Goal: Information Seeking & Learning: Learn about a topic

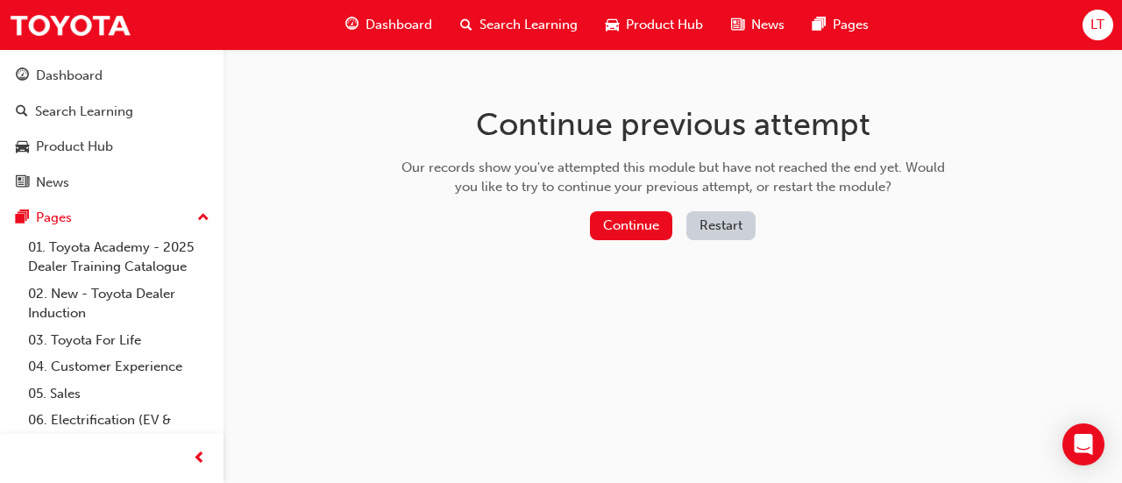
click at [848, 298] on div "Continue previous attempt Our records show you've attempted this module but hav…" at bounding box center [673, 176] width 570 height 254
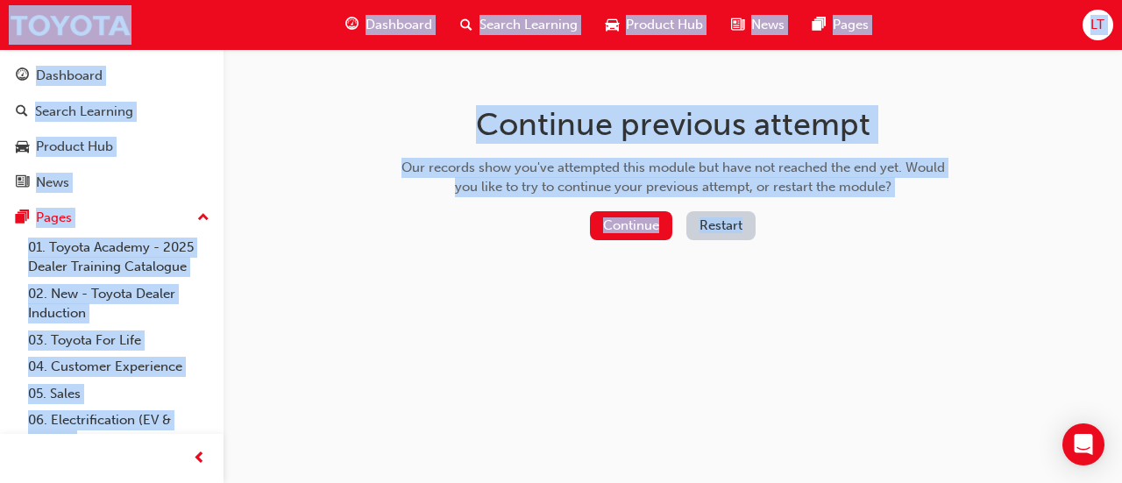
click at [848, 298] on div "Continue previous attempt Our records show you've attempted this module but hav…" at bounding box center [673, 176] width 570 height 254
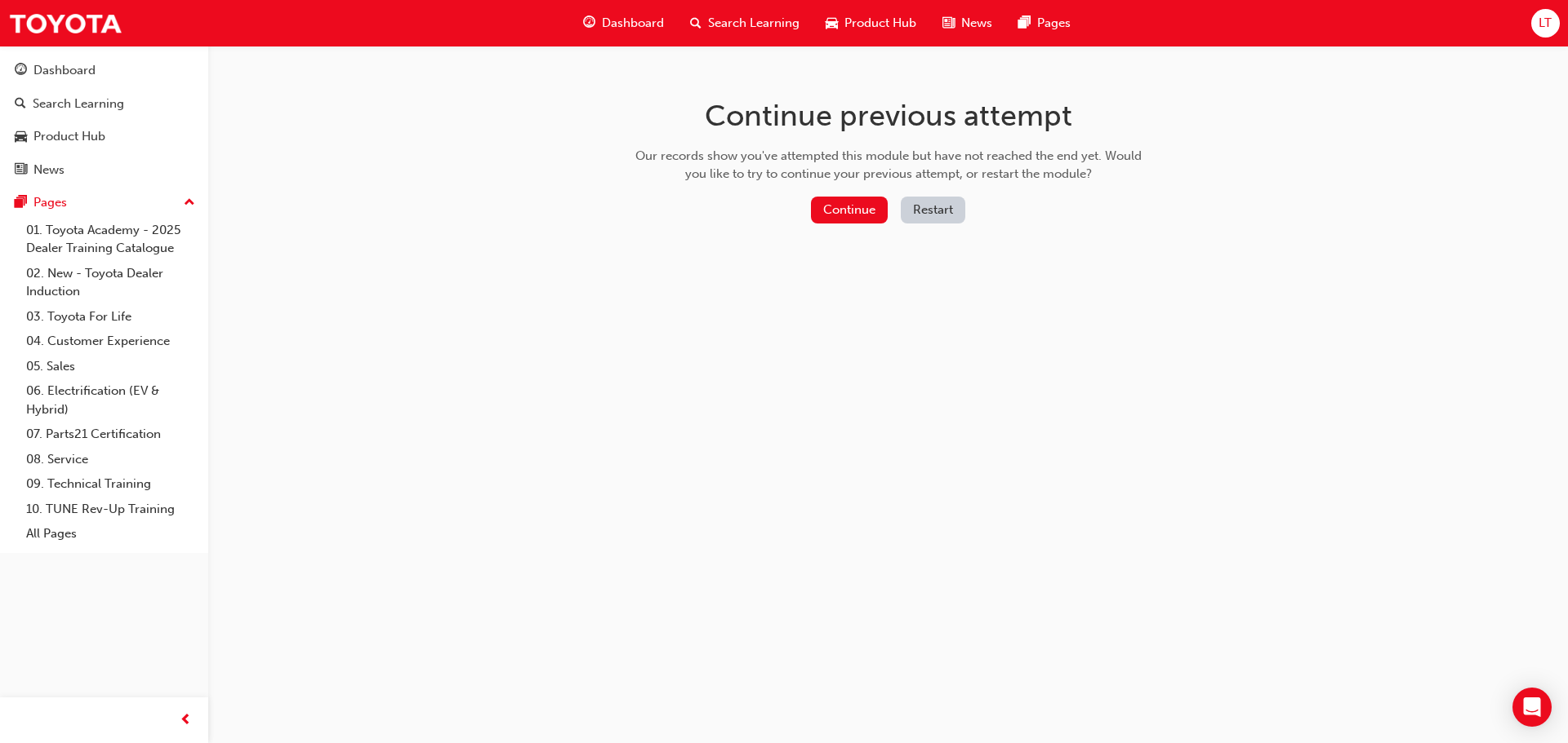
drag, startPoint x: 756, startPoint y: 210, endPoint x: -35, endPoint y: 494, distance: 840.4
click at [0, 449] on html "Your version of Internet Explorer is outdated and not supported. Please upgrade…" at bounding box center [784, 372] width 1568 height 743
click at [852, 220] on button "Continue" at bounding box center [849, 209] width 76 height 27
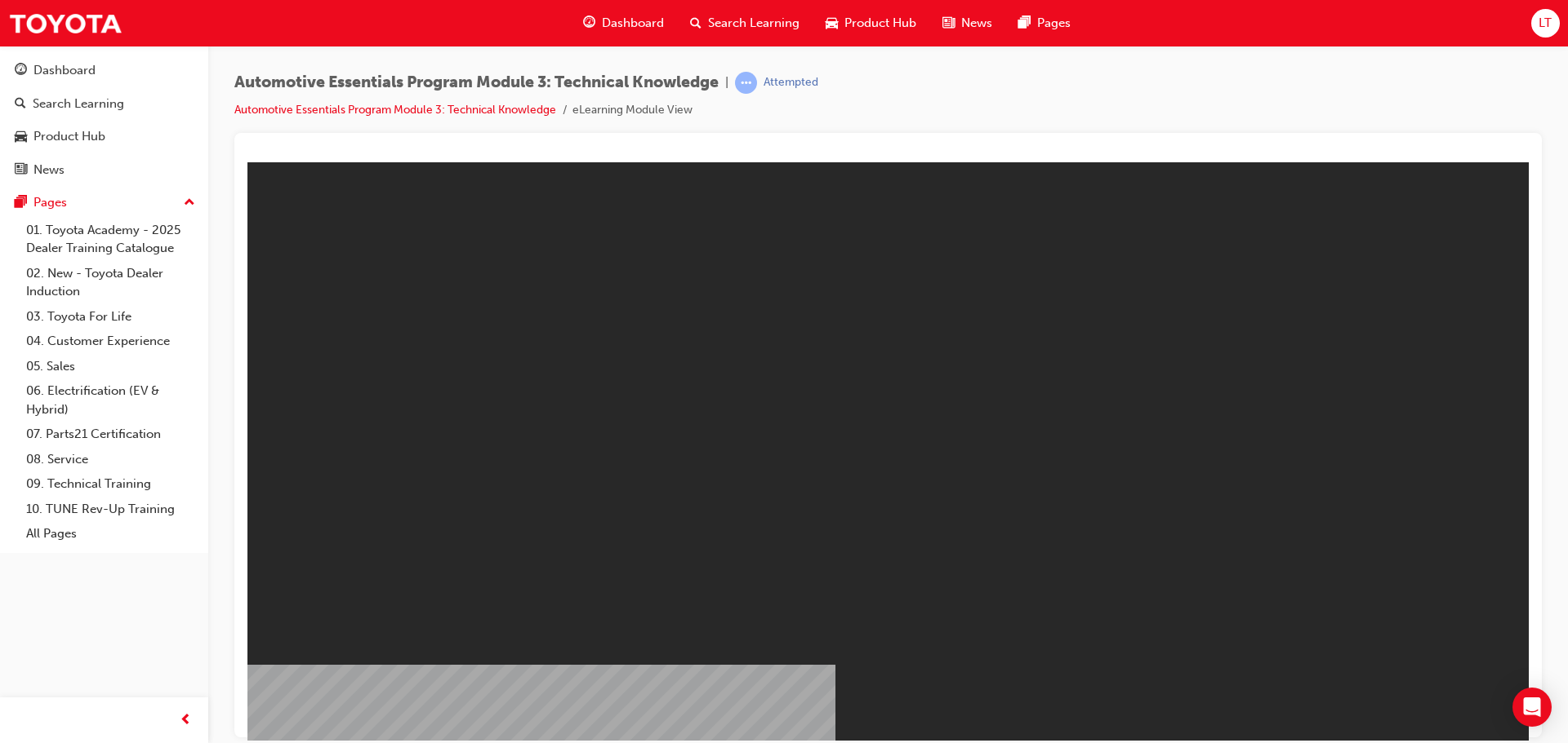
click at [113, 79] on div "Dashboard" at bounding box center [104, 71] width 179 height 20
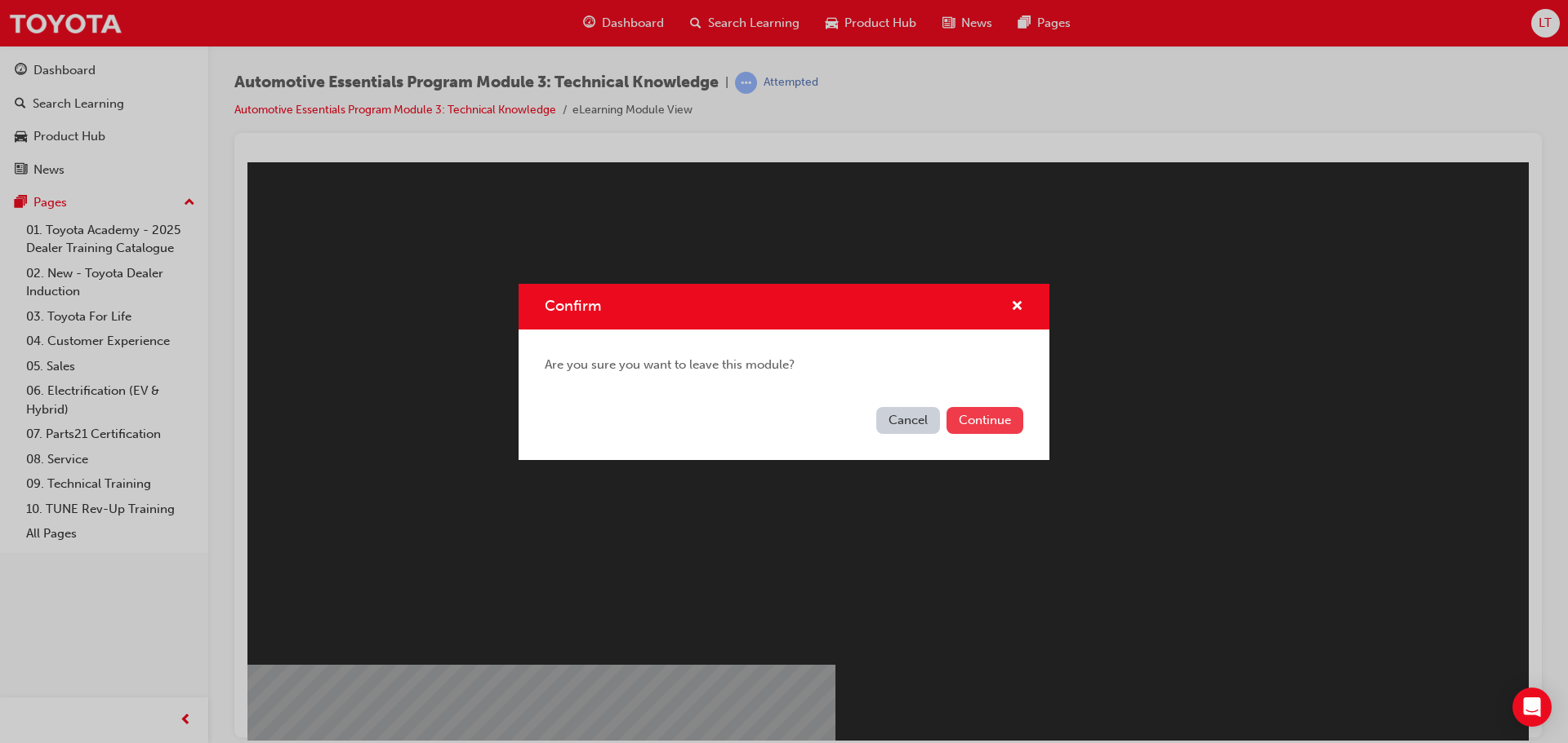
click at [966, 422] on button "Continue" at bounding box center [985, 420] width 76 height 27
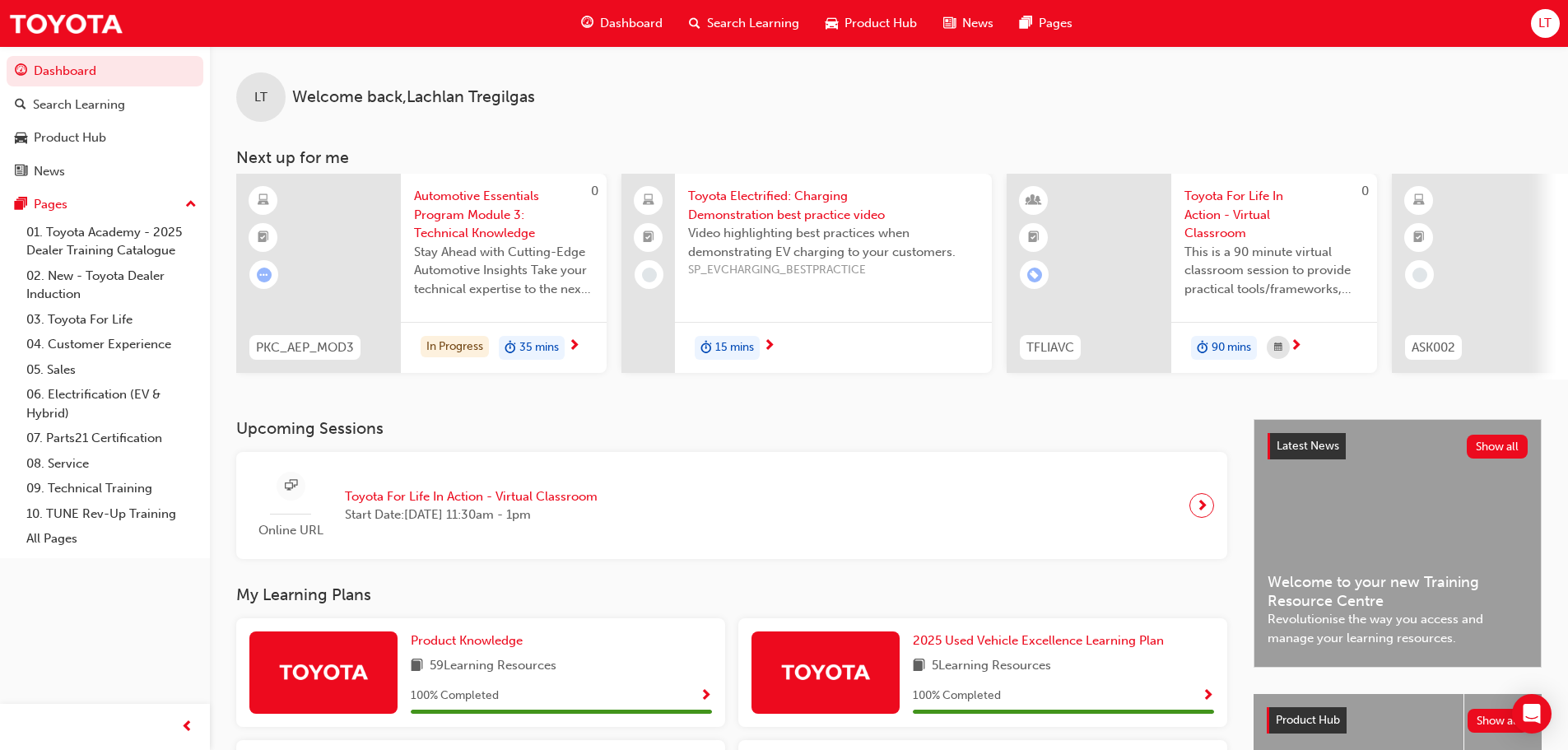
click at [798, 153] on h3 "Next up for me" at bounding box center [889, 158] width 1358 height 19
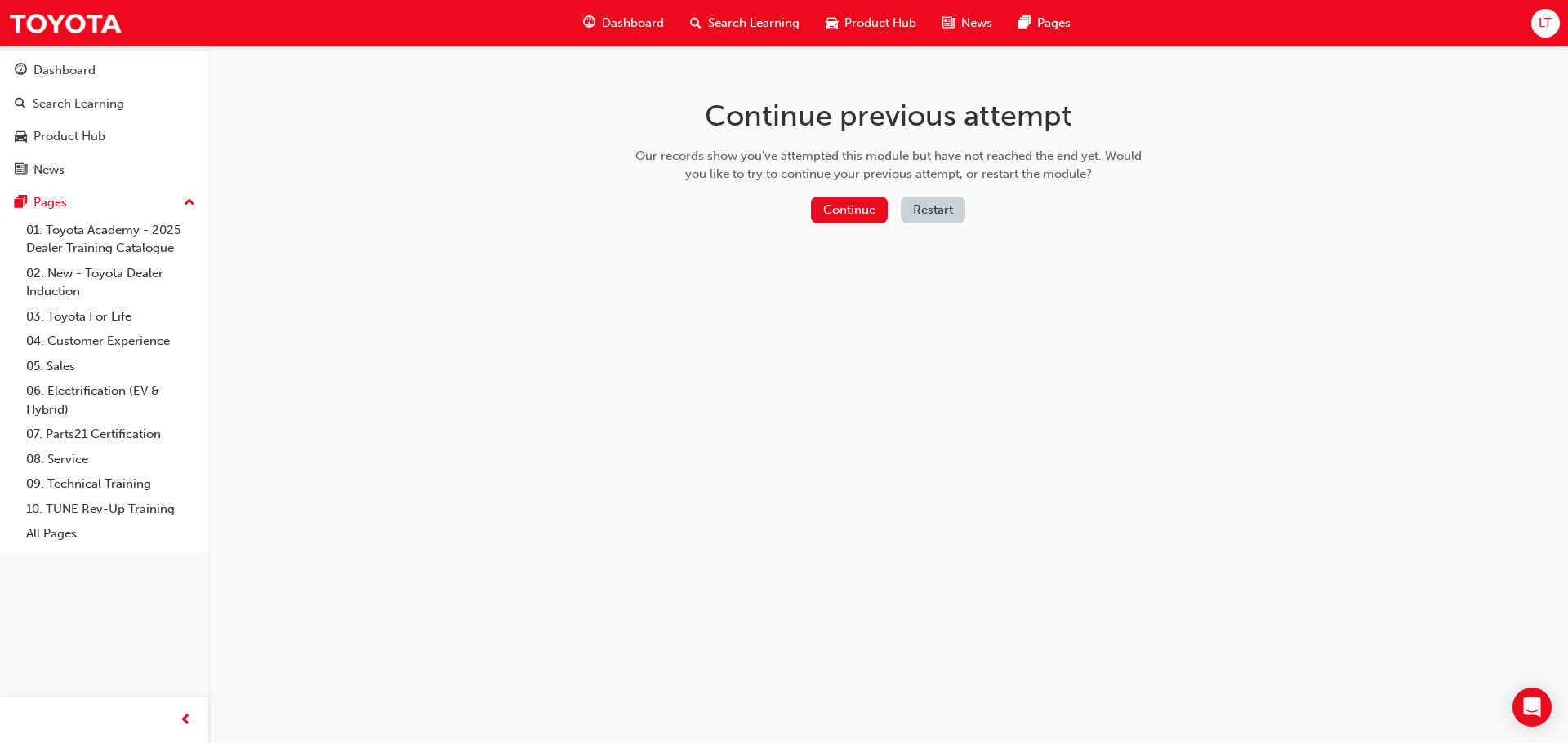
drag, startPoint x: 1192, startPoint y: 82, endPoint x: 1199, endPoint y: 90, distance: 10.6
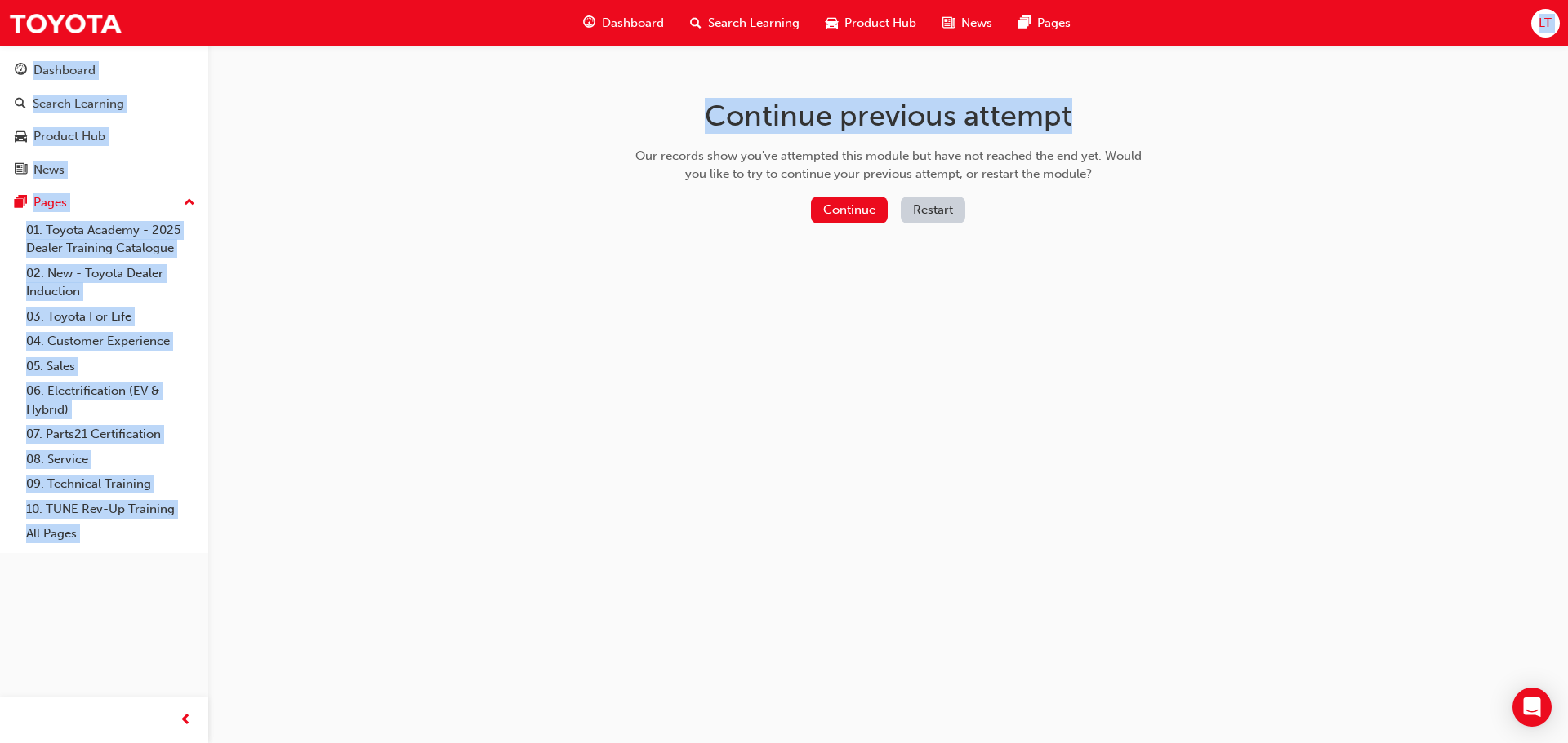
drag, startPoint x: 1199, startPoint y: 90, endPoint x: 1252, endPoint y: -39, distance: 139.5
click at [1252, 0] on html "Your version of Internet Explorer is outdated and not supported. Please upgrade…" at bounding box center [784, 372] width 1568 height 743
drag, startPoint x: 1567, startPoint y: 47, endPoint x: 1565, endPoint y: 38, distance: 9.2
drag, startPoint x: 1565, startPoint y: 38, endPoint x: 1556, endPoint y: 28, distance: 13.5
click at [916, 316] on div "Continue previous attempt Our records show you've attempted this module but hav…" at bounding box center [784, 372] width 1568 height 743
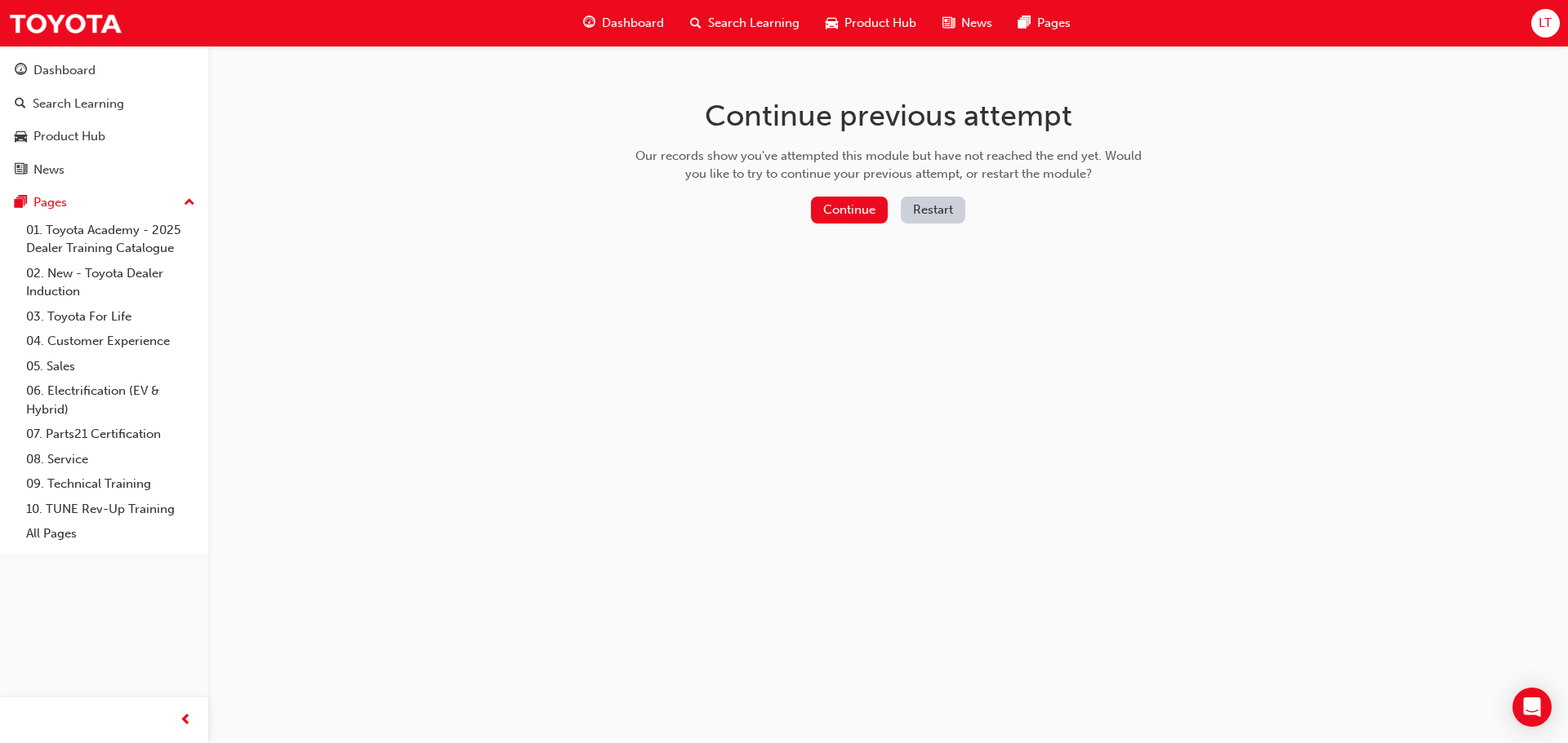
click at [916, 316] on div "Continue previous attempt Our records show you've attempted this module but hav…" at bounding box center [784, 372] width 1568 height 743
click at [872, 558] on div "Continue previous attempt Our records show you've attempted this module but hav…" at bounding box center [784, 372] width 1568 height 743
click at [631, 25] on span "Dashboard" at bounding box center [633, 23] width 62 height 19
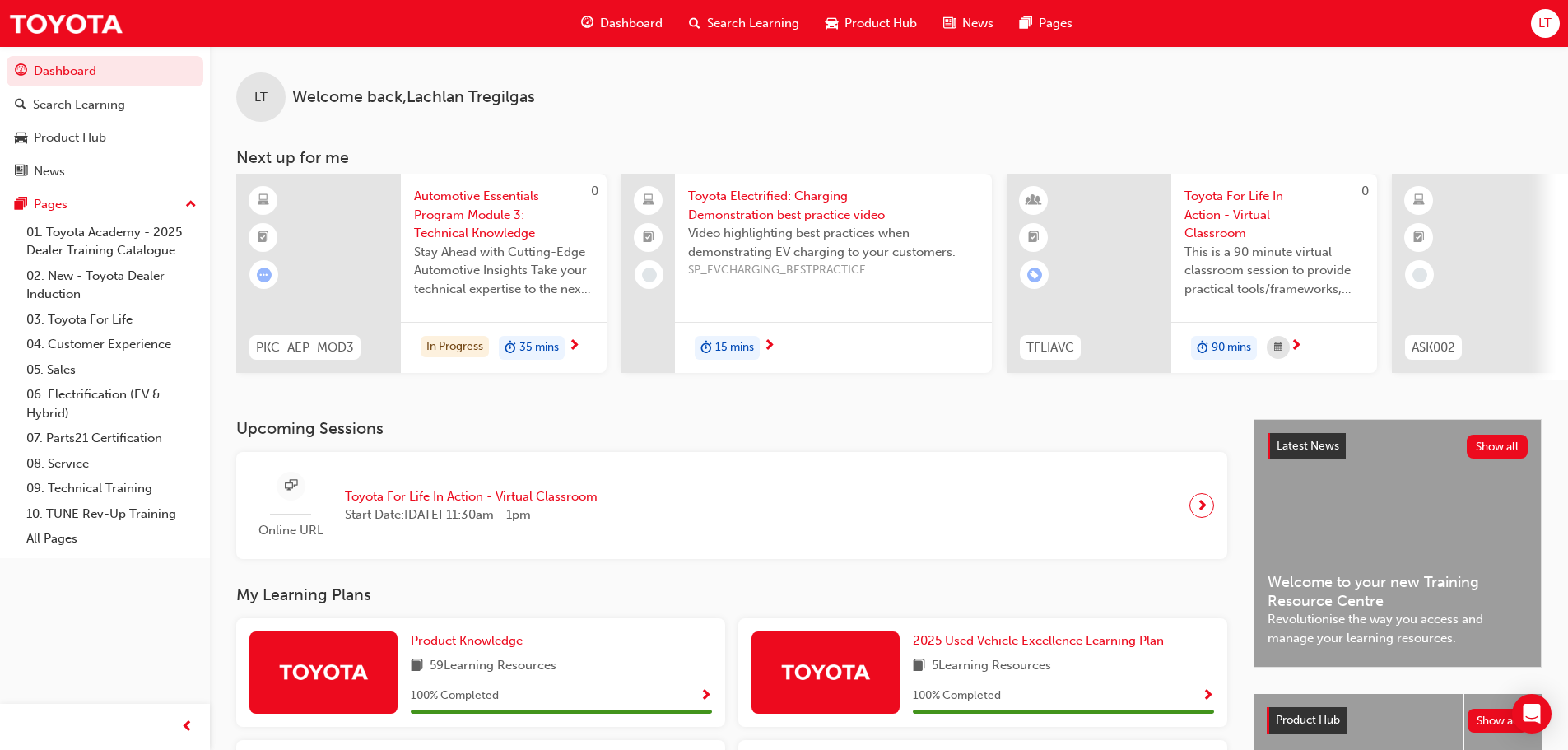
click at [949, 488] on div "Online URL Toyota For Life In Action - Virtual Classroom Start Date: [DATE] 11:…" at bounding box center [732, 506] width 965 height 82
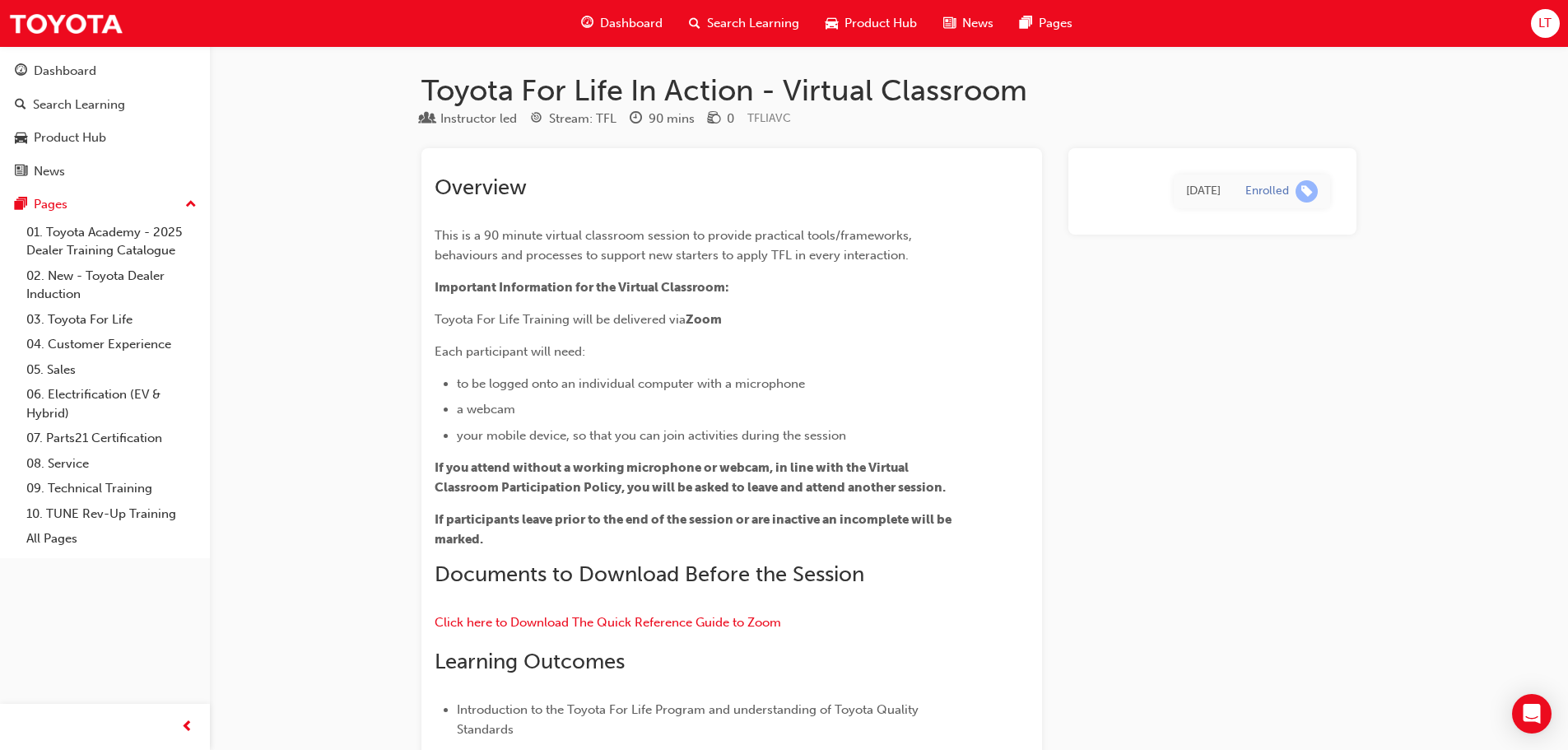
click at [629, 19] on span "Dashboard" at bounding box center [631, 23] width 63 height 19
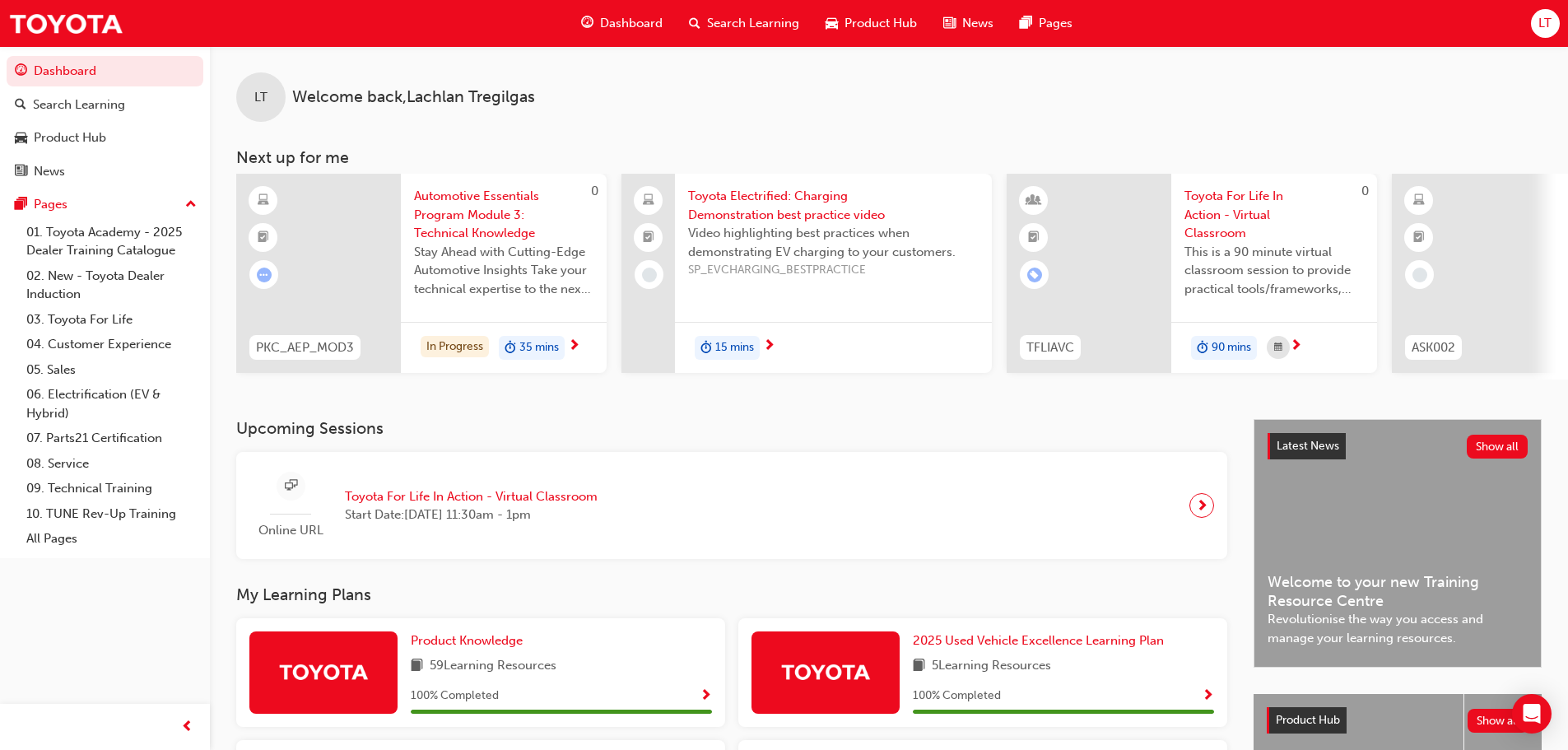
click at [874, 438] on h3 "Upcoming Sessions" at bounding box center [732, 429] width 991 height 19
click at [834, 445] on div "Upcoming Sessions Online URL Toyota For Life In Action - Virtual Classroom Star…" at bounding box center [745, 489] width 1017 height 140
click at [952, 483] on div "Online URL Toyota For Life In Action - Virtual Classroom Start Date: [DATE] 11:…" at bounding box center [732, 506] width 965 height 82
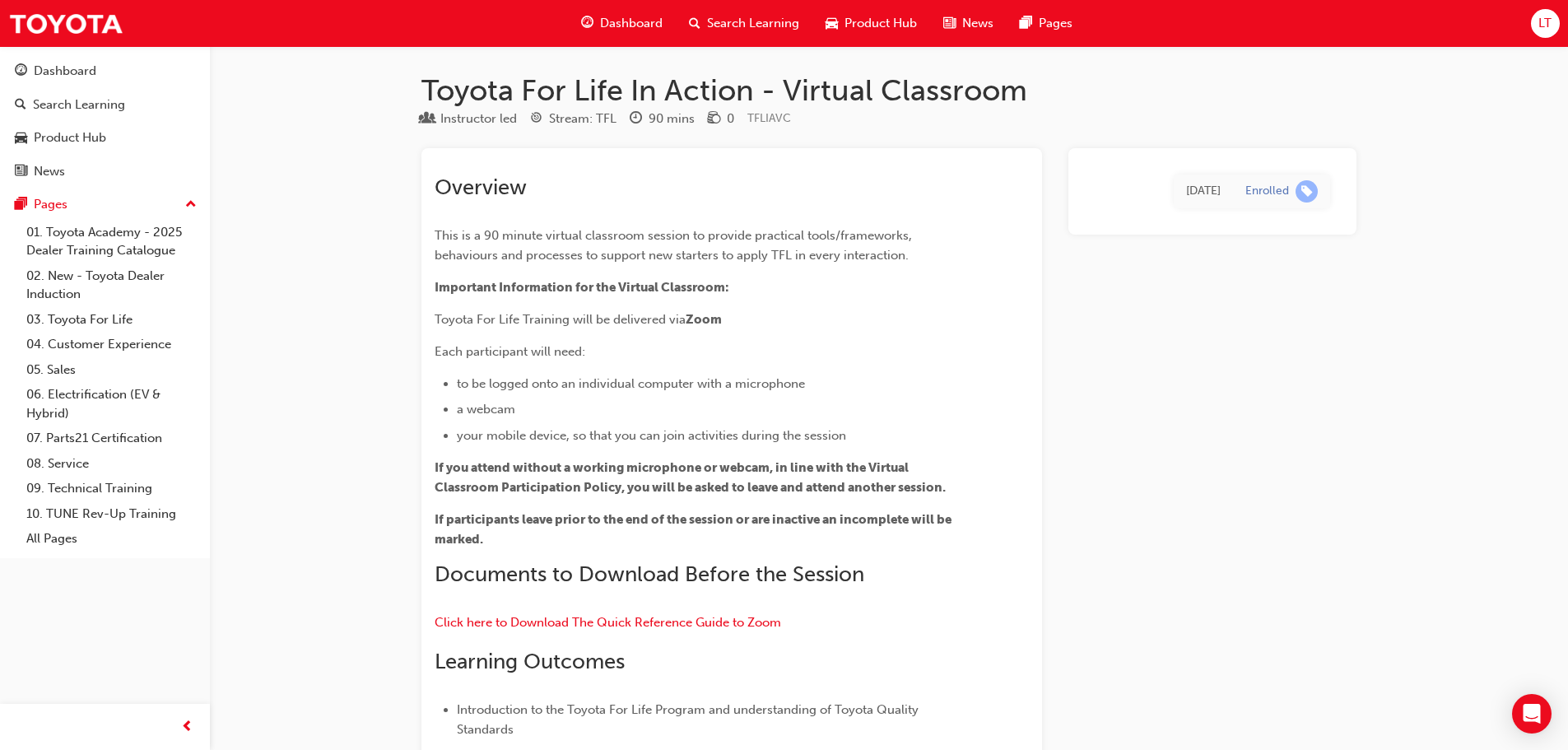
click at [492, 336] on div "Overview This is a 90 minute virtual classroom session to provide practical too…" at bounding box center [703, 583] width 536 height 817
